Goal: Answer question/provide support

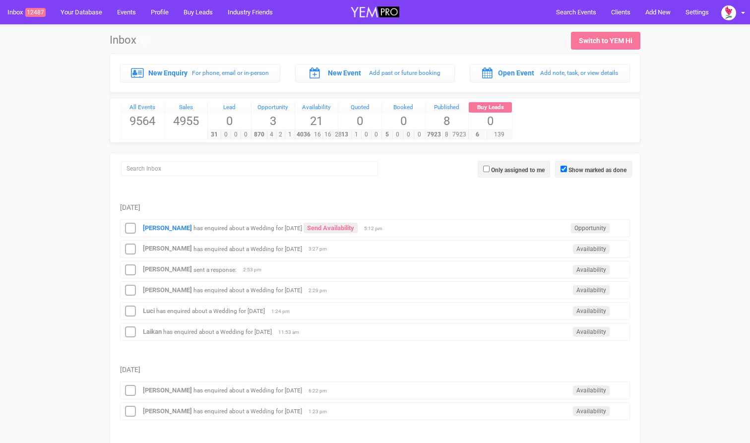
click at [424, 224] on div "Melanie Ross has enquired about a Wedding for 10th July 2026 Send Availability …" at bounding box center [375, 228] width 510 height 18
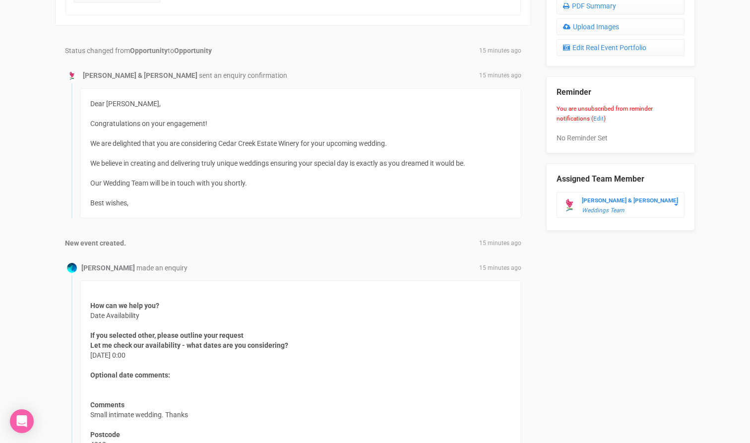
scroll to position [499, 0]
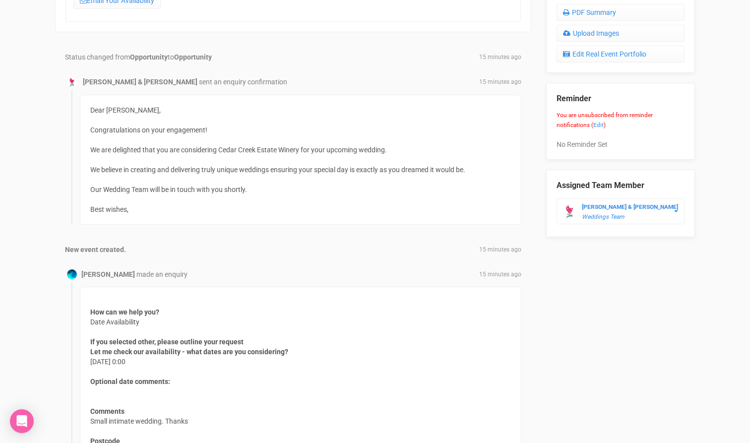
click at [222, 282] on div "How can we help you? Date Availability If you selected other, please outline yo…" at bounding box center [296, 405] width 450 height 246
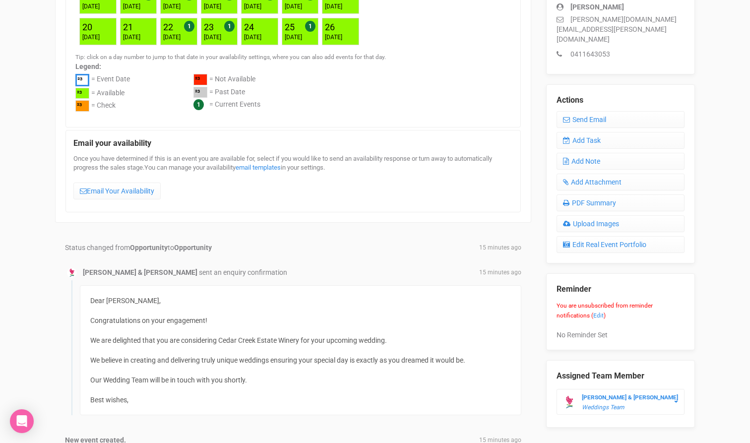
scroll to position [259, 0]
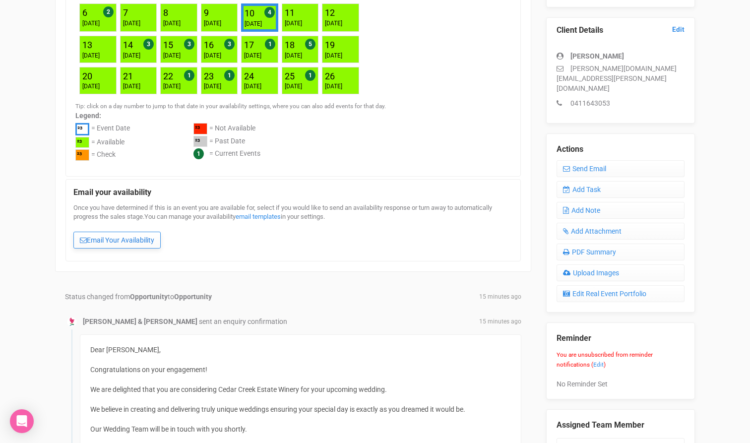
click at [121, 240] on link "Email Your Availability" at bounding box center [116, 240] width 87 height 17
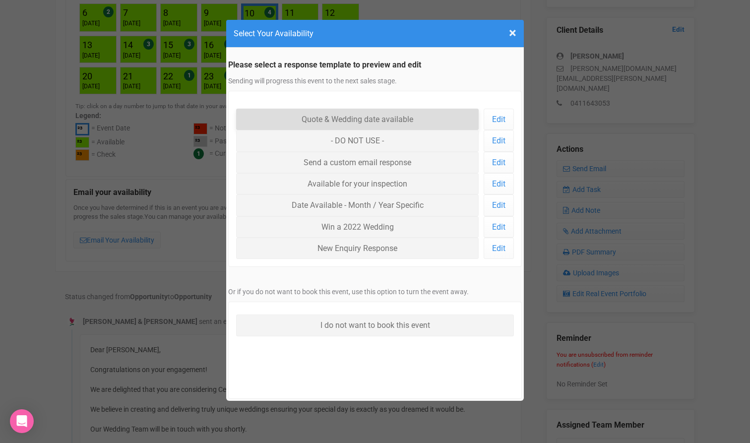
click at [355, 119] on link "Quote & Wedding date available" at bounding box center [357, 119] width 243 height 21
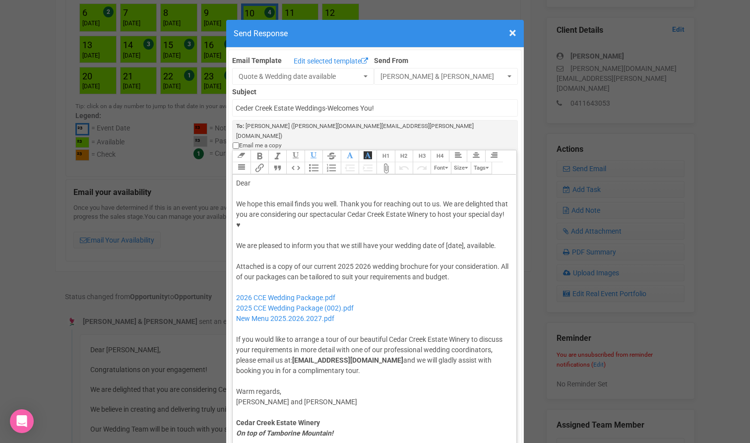
click at [274, 178] on div "Dear" at bounding box center [372, 183] width 273 height 10
click at [452, 199] on div "We hope this email finds you well. Thank you for reaching out to us. We are del…" at bounding box center [372, 225] width 273 height 52
click at [342, 261] on div "Attached is a copy of our current 2025 2026 wedding brochure for your considera…" at bounding box center [372, 318] width 273 height 115
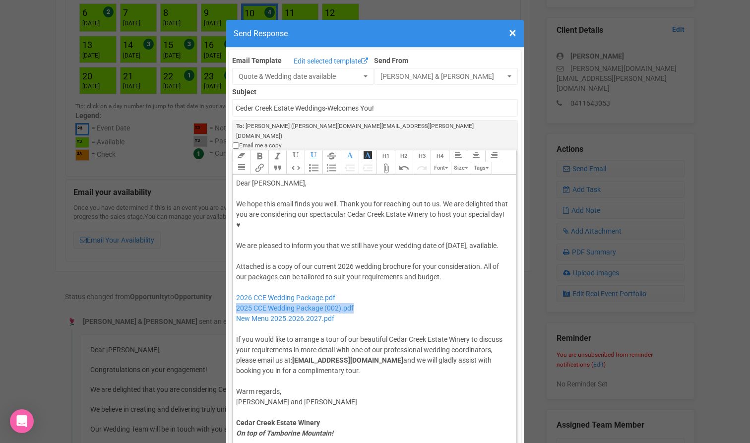
drag, startPoint x: 366, startPoint y: 262, endPoint x: 235, endPoint y: 266, distance: 131.0
click at [235, 266] on trix-editor "Dear Melanie, We hope this email finds you well. Thank you for reaching out to …" at bounding box center [375, 308] width 284 height 266
type trix-editor "<div>Dear Melanie,</div><div><strong>&nbsp;</strong></div><div>We hope this ema…"
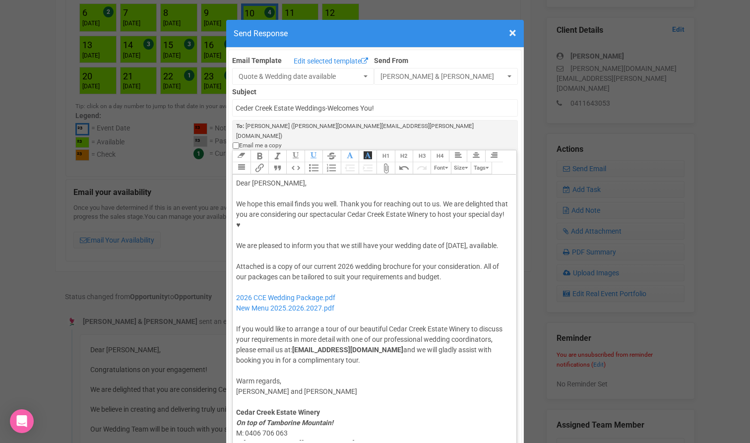
click at [384, 315] on div "Attached is a copy of our current 2026 wedding brochure for your consideration.…" at bounding box center [372, 313] width 273 height 104
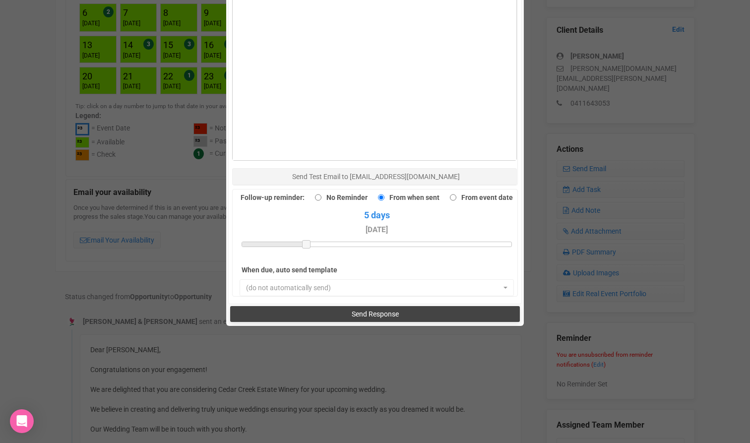
scroll to position [681, 0]
click at [360, 307] on button "Send Response" at bounding box center [374, 315] width 289 height 16
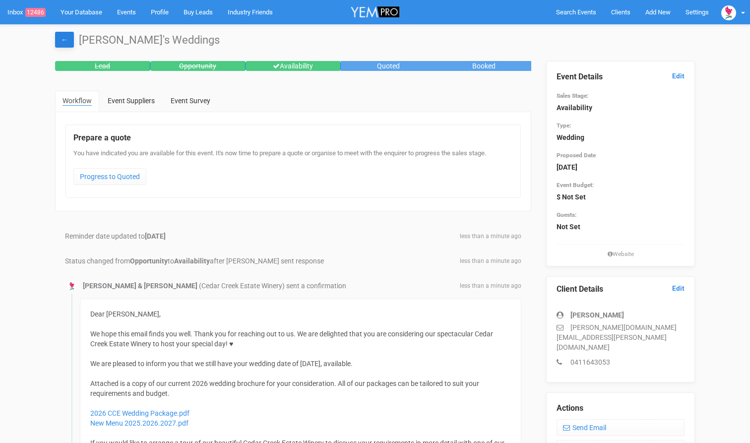
click at [64, 39] on link "←" at bounding box center [64, 40] width 19 height 16
